Goal: Task Accomplishment & Management: Manage account settings

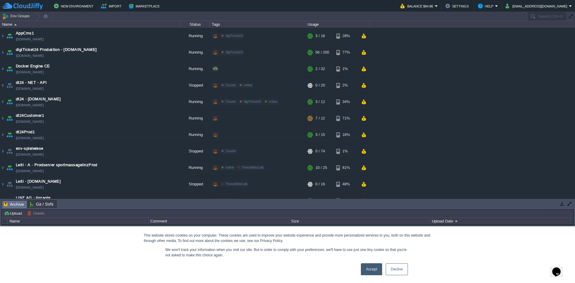
click at [401, 269] on link "Decline" at bounding box center [397, 269] width 22 height 12
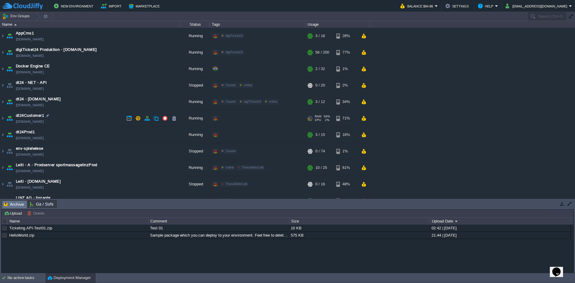
scroll to position [126, 0]
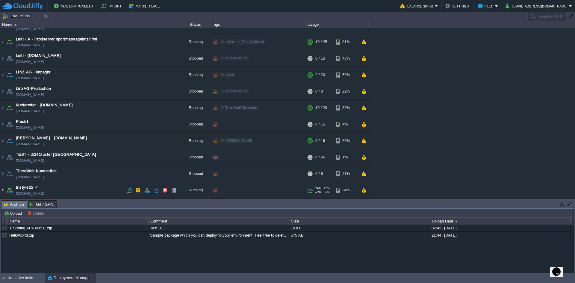
click at [1, 191] on img at bounding box center [2, 190] width 5 height 16
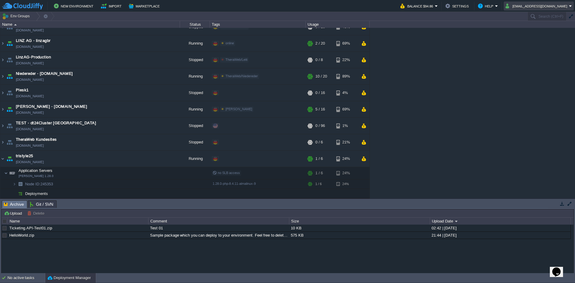
click at [569, 7] on button "[EMAIL_ADDRESS][DOMAIN_NAME]" at bounding box center [538, 5] width 64 height 7
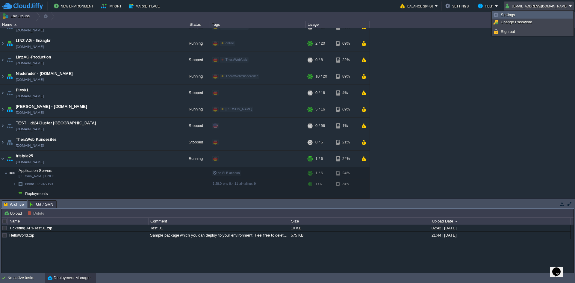
click at [511, 13] on span "Settings" at bounding box center [508, 15] width 14 height 4
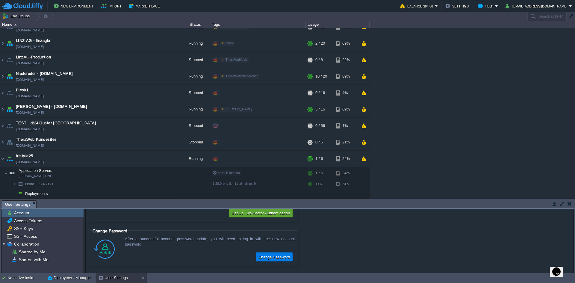
scroll to position [0, 0]
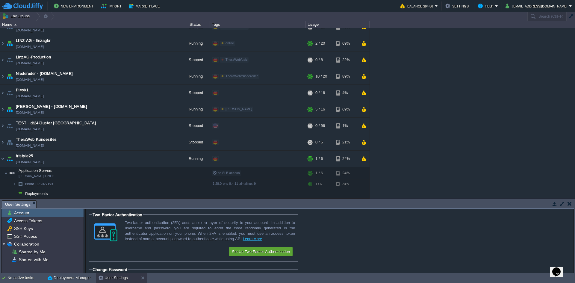
click at [570, 205] on button "button" at bounding box center [570, 203] width 4 height 5
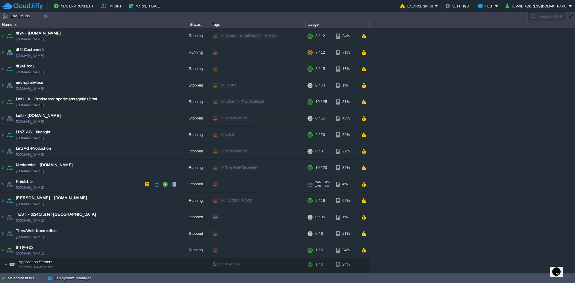
scroll to position [83, 0]
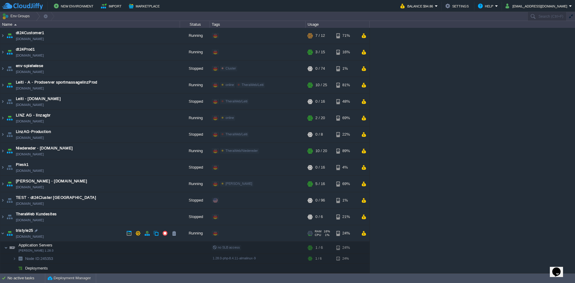
click at [25, 232] on span "tristyle25" at bounding box center [24, 231] width 17 height 6
click at [1, 235] on img at bounding box center [2, 233] width 5 height 16
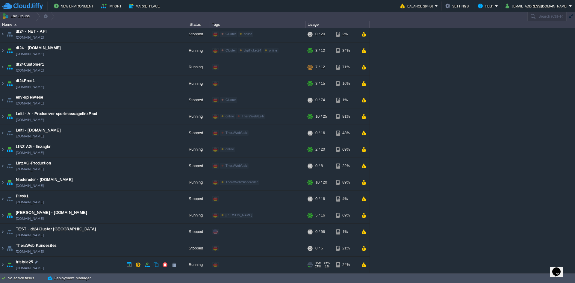
click at [28, 262] on span "tristyle25" at bounding box center [24, 262] width 17 height 6
click at [27, 262] on span "tristyle25" at bounding box center [24, 262] width 17 height 6
click at [4, 266] on img at bounding box center [2, 265] width 5 height 16
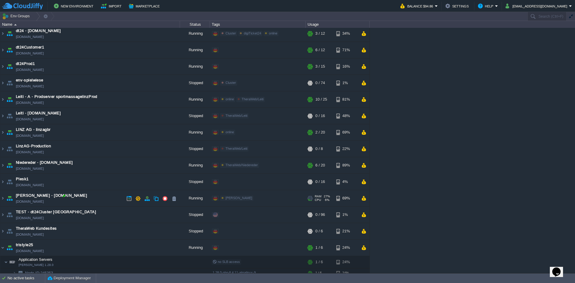
scroll to position [83, 0]
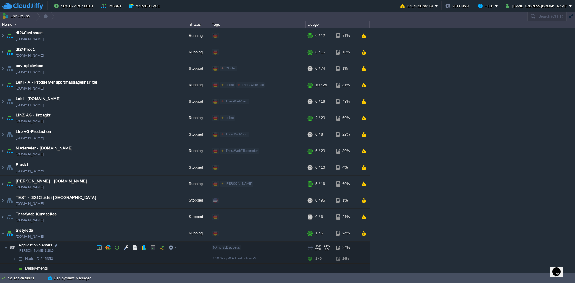
click at [34, 246] on span "Application Servers" at bounding box center [35, 245] width 35 height 5
click at [37, 259] on span "Node ID:" at bounding box center [32, 258] width 15 height 4
click at [38, 245] on span "Application Servers" at bounding box center [35, 245] width 35 height 5
click at [135, 248] on button "button" at bounding box center [134, 247] width 5 height 5
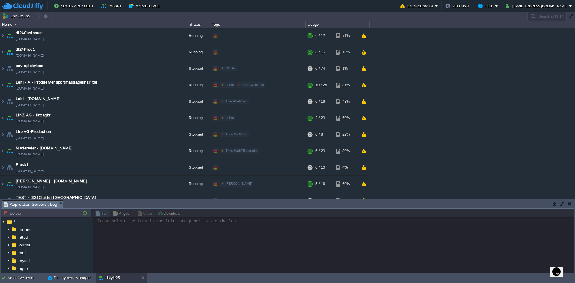
click at [570, 205] on button "button" at bounding box center [570, 203] width 4 height 5
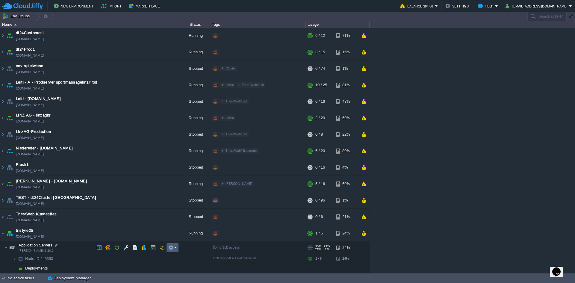
click at [176, 248] on em at bounding box center [172, 247] width 8 height 5
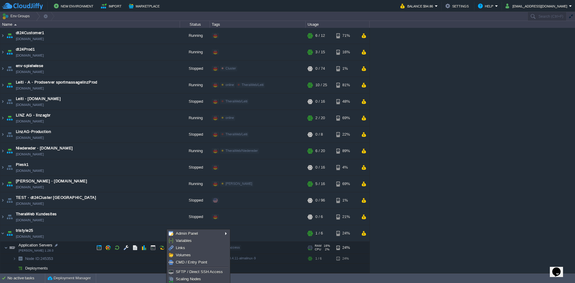
click at [4, 249] on img at bounding box center [6, 248] width 4 height 12
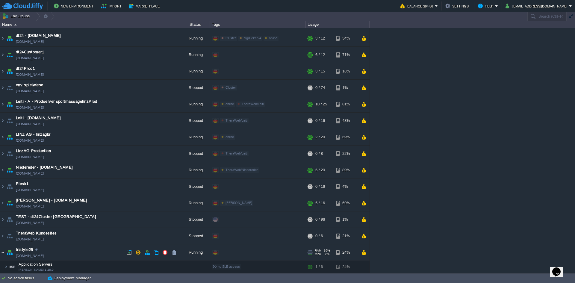
scroll to position [64, 0]
click at [24, 280] on div "No active tasks" at bounding box center [25, 279] width 37 height 10
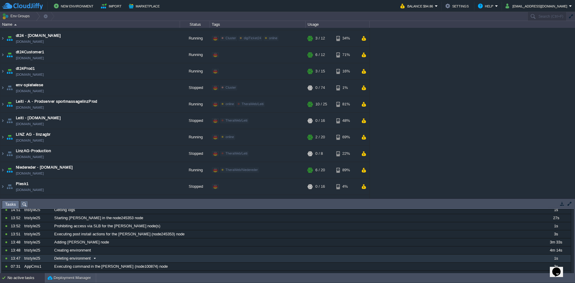
scroll to position [17, 0]
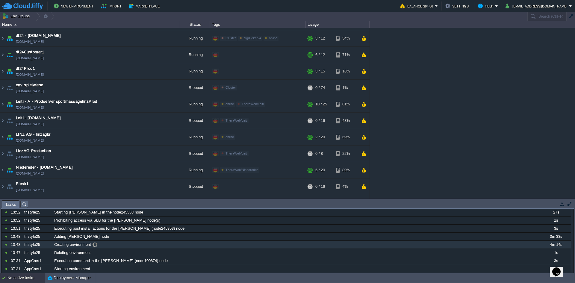
click at [97, 245] on span at bounding box center [95, 244] width 8 height 5
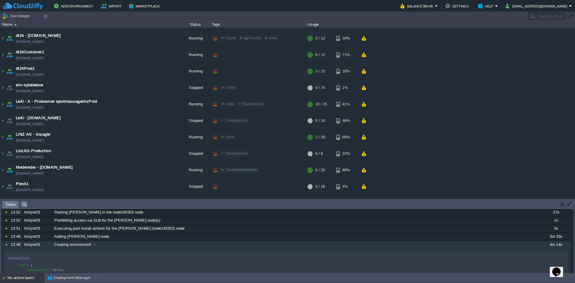
click at [561, 205] on button "button" at bounding box center [562, 203] width 5 height 5
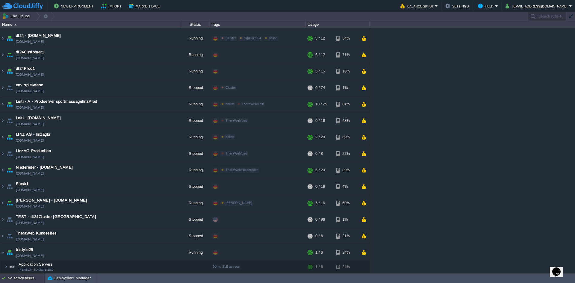
click at [26, 279] on div "No active tasks" at bounding box center [25, 279] width 37 height 10
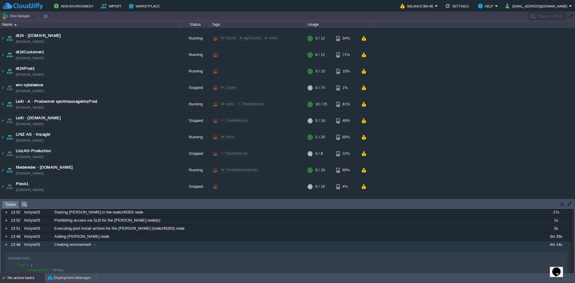
click at [568, 205] on button "button" at bounding box center [569, 203] width 5 height 5
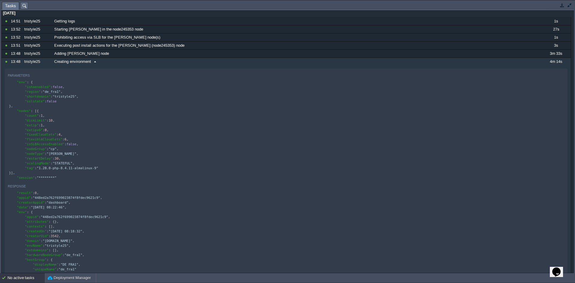
scroll to position [0, 0]
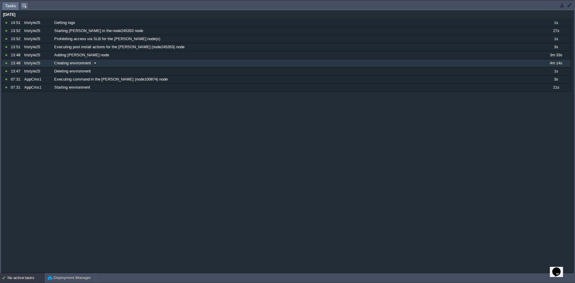
click at [94, 64] on span at bounding box center [95, 63] width 8 height 5
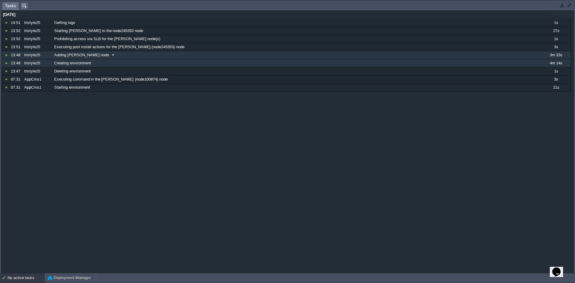
click at [109, 55] on span at bounding box center [113, 54] width 8 height 5
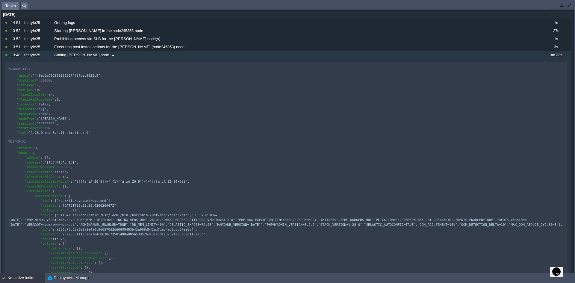
click at [109, 55] on span at bounding box center [113, 54] width 8 height 5
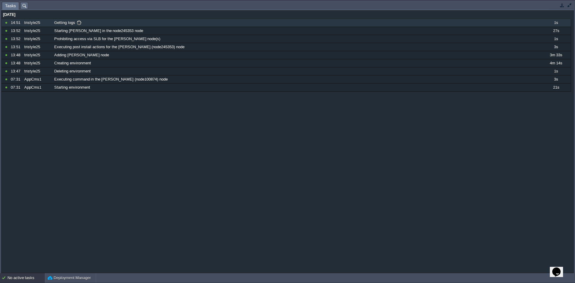
click at [77, 24] on span at bounding box center [79, 22] width 8 height 5
click at [79, 24] on span at bounding box center [79, 22] width 8 height 5
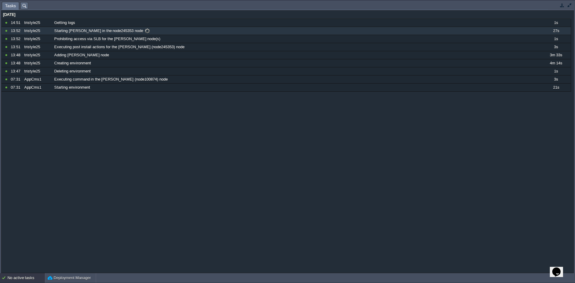
click at [143, 31] on span at bounding box center [147, 30] width 8 height 5
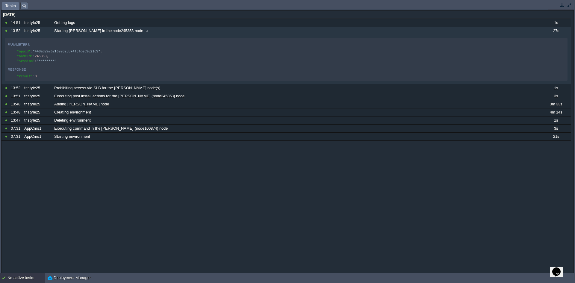
click at [143, 32] on span at bounding box center [147, 30] width 8 height 5
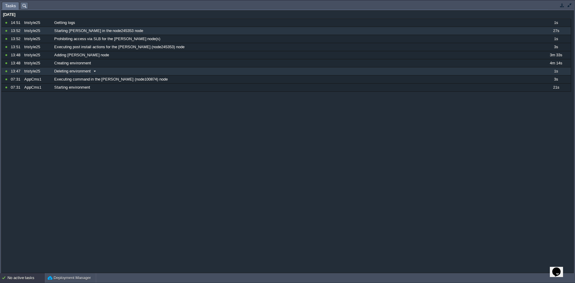
click at [95, 72] on span at bounding box center [95, 71] width 8 height 5
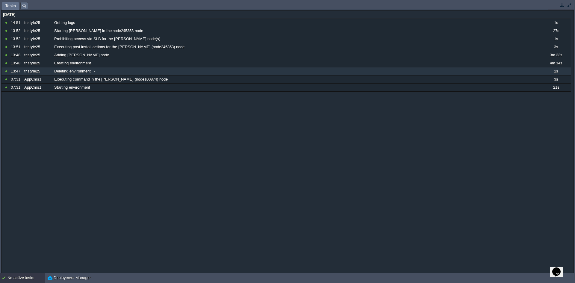
click at [95, 72] on span at bounding box center [95, 71] width 8 height 5
